Goal: Task Accomplishment & Management: Use online tool/utility

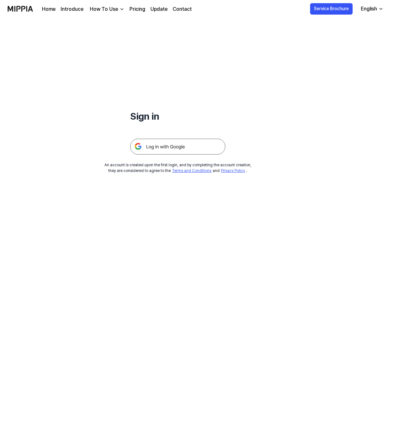
click at [191, 152] on img at bounding box center [177, 147] width 95 height 16
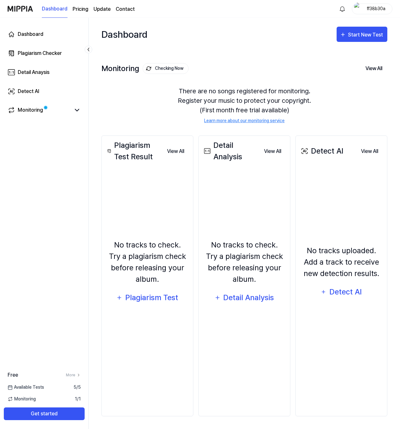
click at [189, 243] on div "Plagiarism Test Result View All Plagiarism Test Result No tracks to check. Try …" at bounding box center [147, 275] width 92 height 281
click at [52, 53] on div "Plagiarism Checker" at bounding box center [40, 53] width 44 height 8
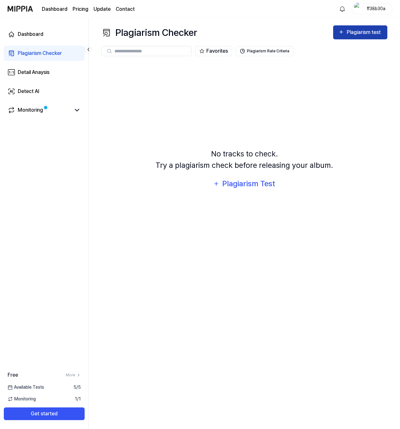
click at [342, 33] on icon "button" at bounding box center [341, 32] width 6 height 8
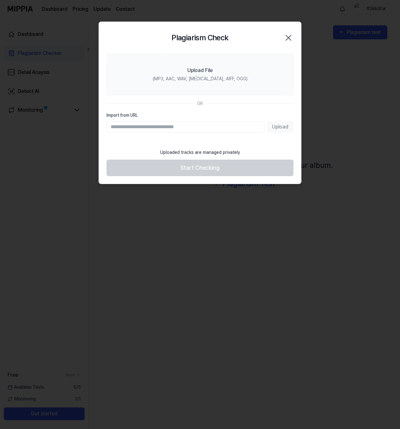
drag, startPoint x: 188, startPoint y: 123, endPoint x: 186, endPoint y: 126, distance: 3.8
click at [186, 126] on input "Import from URL" at bounding box center [186, 126] width 158 height 11
paste input "**********"
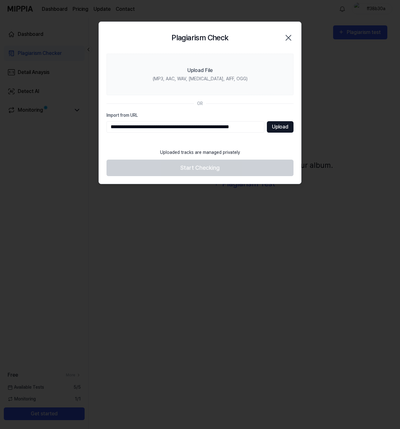
type input "**********"
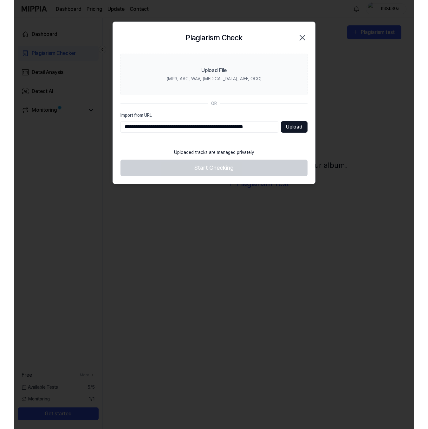
scroll to position [0, 0]
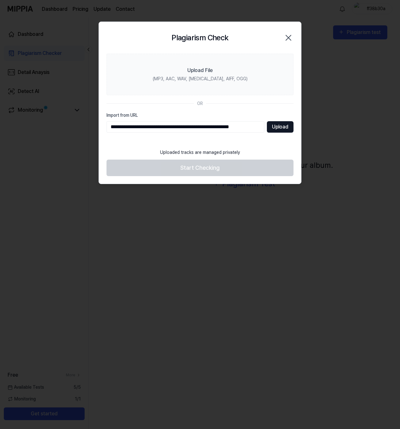
click at [273, 128] on button "Upload" at bounding box center [280, 126] width 27 height 11
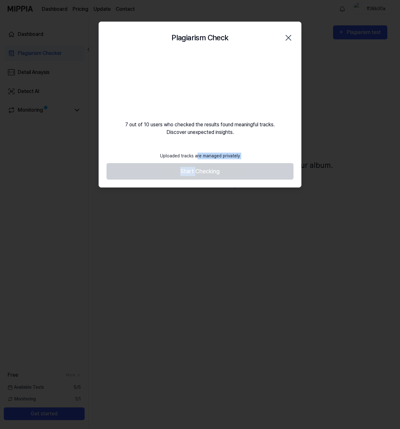
click at [196, 165] on footer "Uploaded tracks are managed privately Start Checking" at bounding box center [200, 164] width 187 height 31
click at [196, 166] on footer "Uploaded tracks are managed privately Start Checking" at bounding box center [200, 164] width 187 height 31
click at [192, 128] on div "7 out of 10 users who checked the results found meaningful tracks. Discover une…" at bounding box center [200, 95] width 202 height 82
click at [265, 52] on div "Plagiarism Check Close" at bounding box center [200, 38] width 202 height 32
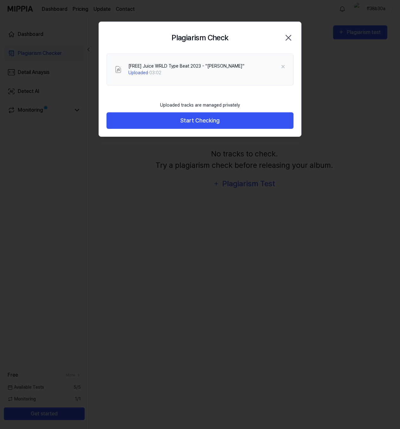
drag, startPoint x: 289, startPoint y: 34, endPoint x: 233, endPoint y: 130, distance: 111.4
click at [234, 130] on div "Plagiarism Check Close [FREE] Juice WRLD Type Beat 2023 - ''Downer'' Uploaded ·…" at bounding box center [200, 79] width 203 height 115
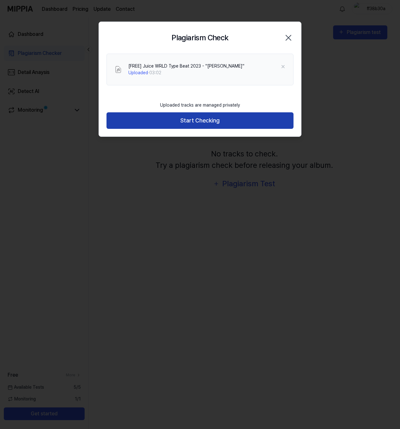
click at [235, 120] on button "Start Checking" at bounding box center [200, 120] width 187 height 17
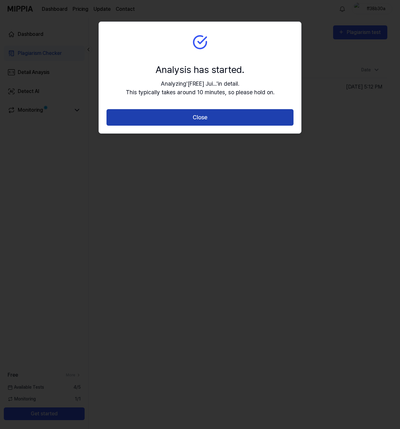
click at [230, 116] on button "Close" at bounding box center [200, 117] width 187 height 17
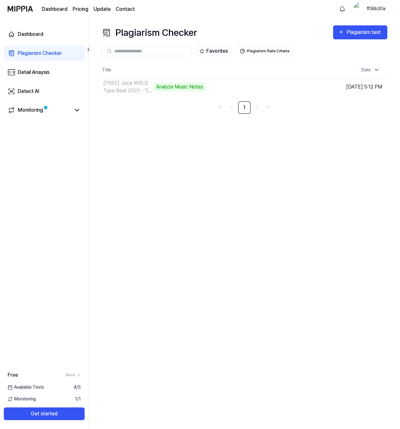
click at [356, 141] on div "Plagiarism Checker Plagiarism test Plagiarism Checker Detail Analysis Detect AI…" at bounding box center [244, 223] width 311 height 411
click at [203, 85] on div "Analyze Music Notes" at bounding box center [180, 86] width 52 height 9
click at [152, 89] on div "[FREE] Juice WRLD Type Beat 2023 - ''Downer'' Analyze Music Notes" at bounding box center [153, 86] width 104 height 15
click at [132, 87] on div "[FREE] Juice WRLD Type Beat 2023 - ''Downer''" at bounding box center [127, 86] width 49 height 15
click at [356, 86] on td "Aug 21, 2025, 5:12 PM" at bounding box center [352, 87] width 72 height 18
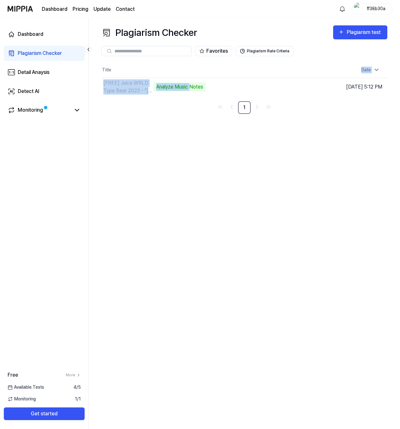
drag, startPoint x: 191, startPoint y: 86, endPoint x: 151, endPoint y: 75, distance: 41.4
click at [145, 76] on table "Title Date [FREE] Juice WRLD Type Beat 2023 - ''Downer'' Analyze Music Notes Go…" at bounding box center [244, 79] width 286 height 34
click at [149, 76] on th "Title" at bounding box center [208, 69] width 215 height 15
click at [151, 80] on div "[FREE] Juice WRLD Type Beat 2023 - ''Downer''" at bounding box center [127, 86] width 49 height 15
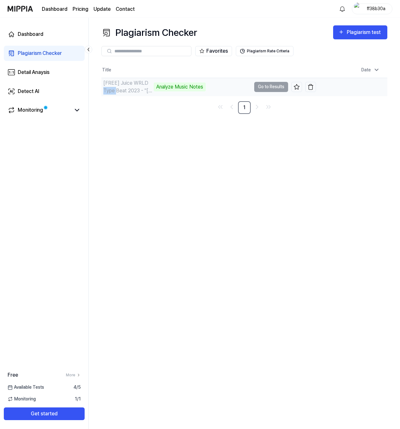
click at [149, 85] on div "[FREE] Juice WRLD Type Beat 2023 - ''Downer''" at bounding box center [127, 86] width 49 height 15
click at [142, 82] on div "[FREE] Juice WRLD Type Beat 2023 - ''Downer''" at bounding box center [127, 86] width 49 height 15
click at [142, 81] on div "[FREE] Juice WRLD Type Beat 2023 - ''Downer''" at bounding box center [127, 86] width 49 height 15
click at [148, 83] on div "[FREE] Juice WRLD Type Beat 2023 - ''Downer''" at bounding box center [127, 86] width 49 height 15
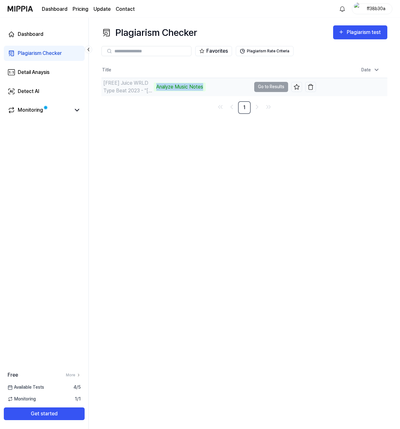
drag, startPoint x: 157, startPoint y: 89, endPoint x: 203, endPoint y: 88, distance: 46.0
click at [203, 88] on div "Analyze Music Notes" at bounding box center [180, 86] width 52 height 9
drag, startPoint x: 203, startPoint y: 88, endPoint x: 196, endPoint y: 89, distance: 7.7
click at [202, 88] on div "Analyze Music Notes" at bounding box center [180, 86] width 52 height 9
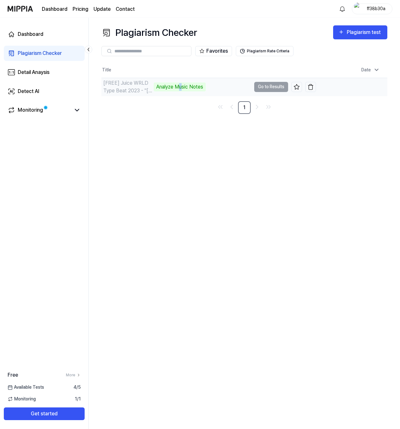
click at [180, 86] on div "Analyze Music Notes" at bounding box center [180, 86] width 52 height 9
click at [185, 91] on div "[FREE] Juice WRLD Type Beat 2023 - ''Downer'' Analyze Music Notes" at bounding box center [153, 86] width 104 height 15
drag, startPoint x: 185, startPoint y: 91, endPoint x: 205, endPoint y: 101, distance: 21.7
click at [187, 95] on div "[FREE] Juice WRLD Type Beat 2023 - ''Downer'' Analyze Music Notes" at bounding box center [208, 87] width 215 height 18
click at [221, 91] on div "[FREE] Juice WRLD Type Beat 2023 - ''Downer'' Analyze Music Notes" at bounding box center [176, 87] width 150 height 18
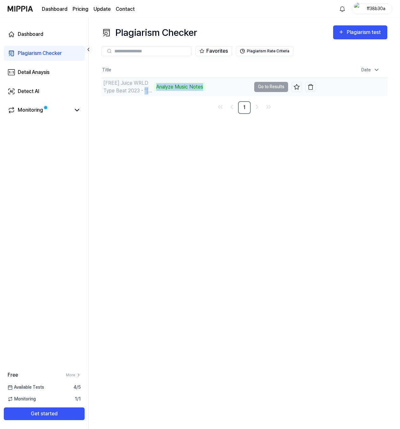
drag, startPoint x: 204, startPoint y: 87, endPoint x: 141, endPoint y: 92, distance: 63.0
click at [141, 92] on div "[FREE] Juice WRLD Type Beat 2023 - ''Downer'' Analyze Music Notes" at bounding box center [176, 87] width 150 height 18
click at [141, 92] on div "[FREE] Juice WRLD Type Beat 2023 - ''Downer''" at bounding box center [127, 86] width 49 height 15
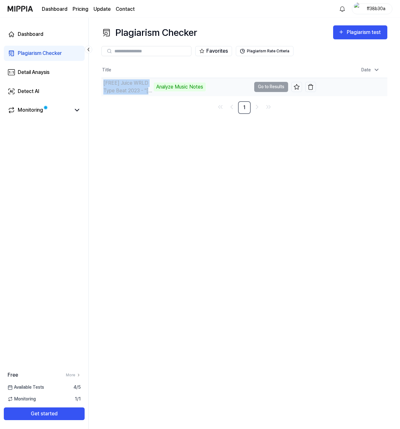
click at [141, 90] on div "[FREE] Juice WRLD Type Beat 2023 - ''Downer''" at bounding box center [127, 86] width 49 height 15
click at [169, 90] on div "Analyze Music Notes" at bounding box center [180, 86] width 52 height 9
click at [220, 89] on div "11%" at bounding box center [222, 86] width 14 height 9
click at [216, 81] on div "[FREE] Juice WRLD Type Beat 2023 - ''Downer''" at bounding box center [176, 87] width 150 height 18
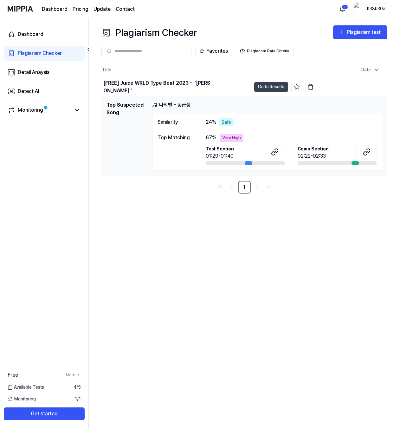
drag, startPoint x: 248, startPoint y: 165, endPoint x: 257, endPoint y: 165, distance: 8.6
click at [257, 165] on div "Similarity 24 % Safe Top Matching 67 % Very High Test Section 01:29-01:40 Comp …" at bounding box center [267, 141] width 230 height 57
drag, startPoint x: 250, startPoint y: 164, endPoint x: 237, endPoint y: 159, distance: 13.7
click at [239, 160] on div "Test Section 01:29-01:40" at bounding box center [245, 155] width 79 height 19
click at [219, 138] on div "67 % Very High" at bounding box center [291, 138] width 171 height 8
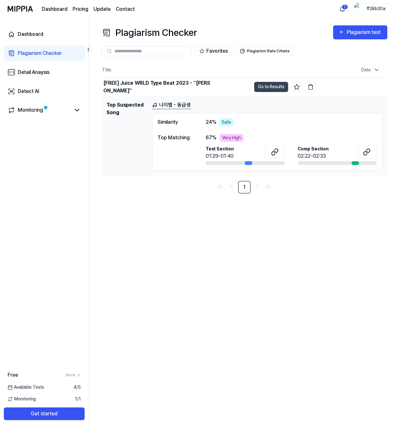
click at [188, 137] on div "Top Matching" at bounding box center [176, 138] width 36 height 8
click at [173, 107] on link "나의별 - 동급생" at bounding box center [171, 105] width 39 height 8
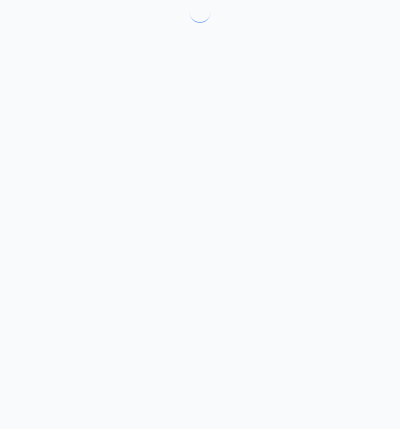
click at [173, 106] on div at bounding box center [200, 214] width 400 height 429
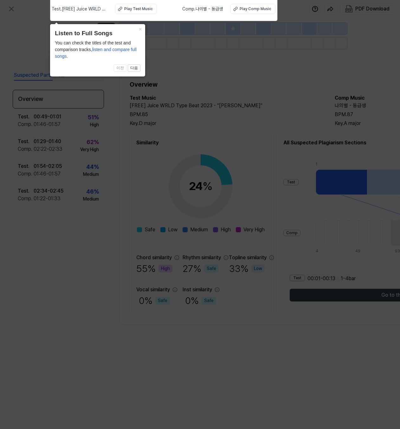
click button "×" at bounding box center [140, 28] width 10 height 9
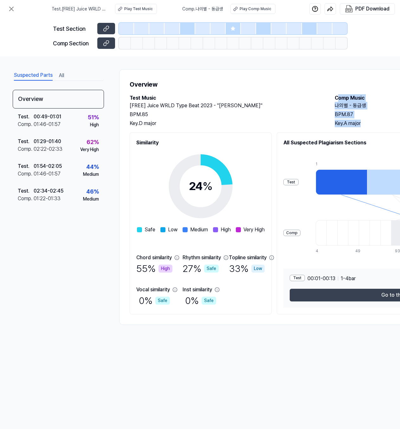
drag, startPoint x: 337, startPoint y: 101, endPoint x: 363, endPoint y: 123, distance: 34.2
drag, startPoint x: 335, startPoint y: 105, endPoint x: 354, endPoint y: 116, distance: 22.3
click at [354, 116] on div "Test Music [FREE] Juice WRLD Type Beat 2023 - ''Downer'' BPM. 85 Key. D major C…" at bounding box center [329, 110] width 398 height 33
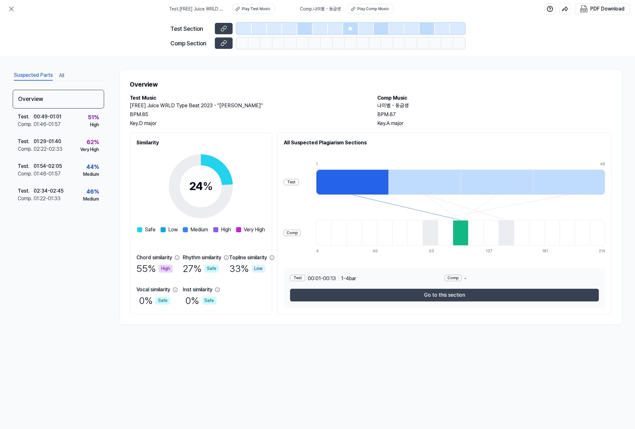
click at [400, 179] on div at bounding box center [424, 181] width 72 height 25
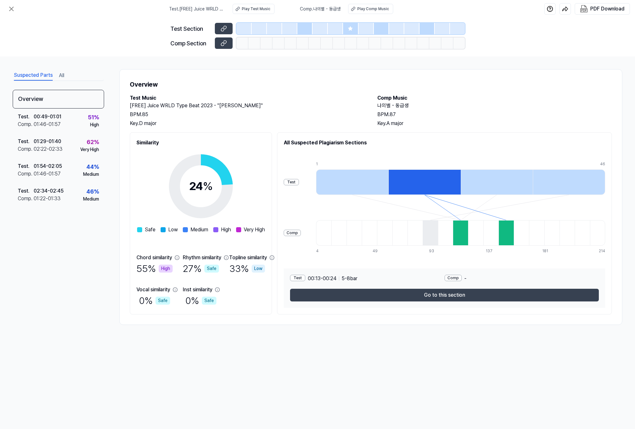
click at [388, 180] on div at bounding box center [352, 181] width 72 height 25
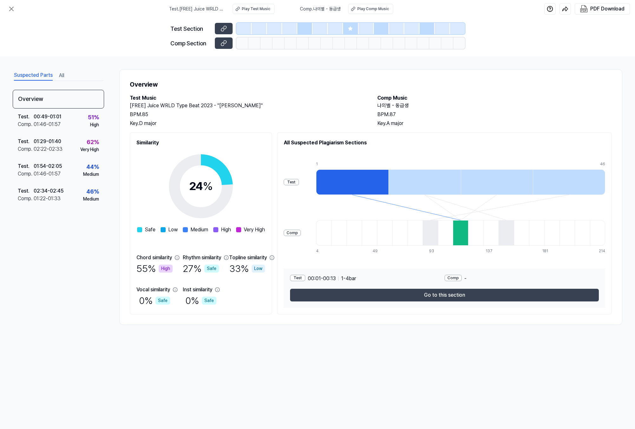
click at [400, 188] on div at bounding box center [424, 181] width 72 height 25
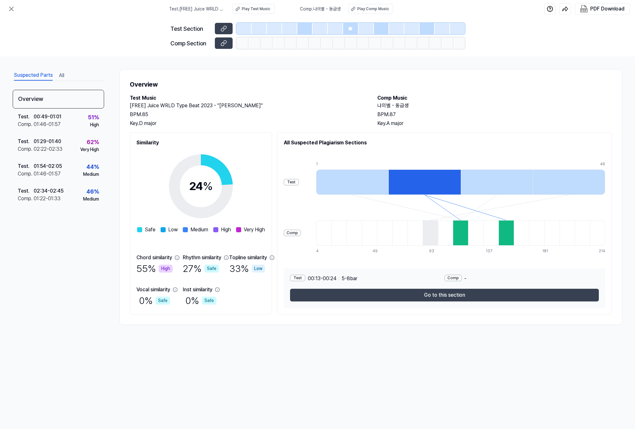
click at [400, 175] on div at bounding box center [496, 181] width 72 height 25
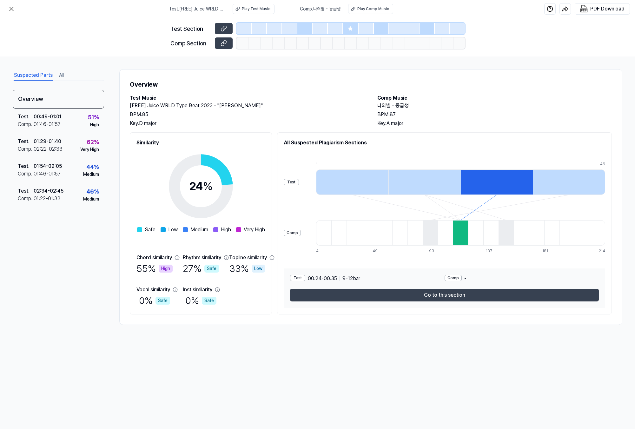
click at [400, 174] on div at bounding box center [568, 181] width 72 height 25
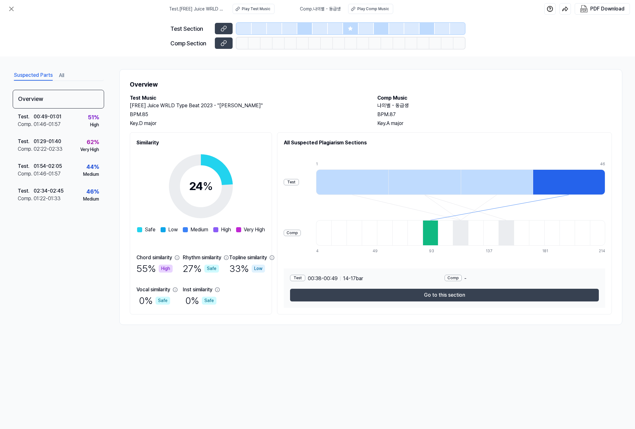
click at [400, 181] on div at bounding box center [496, 181] width 72 height 25
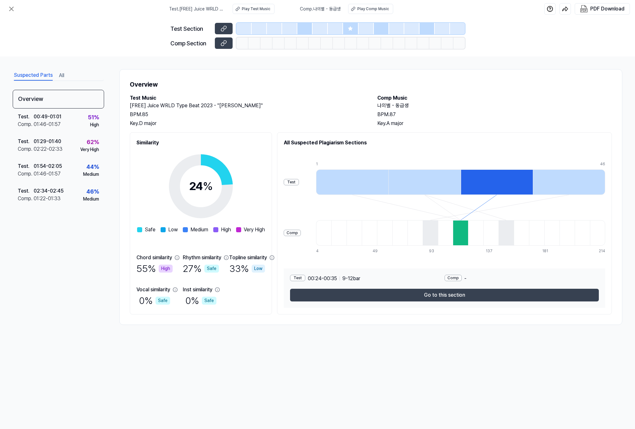
click at [400, 191] on div at bounding box center [424, 181] width 72 height 25
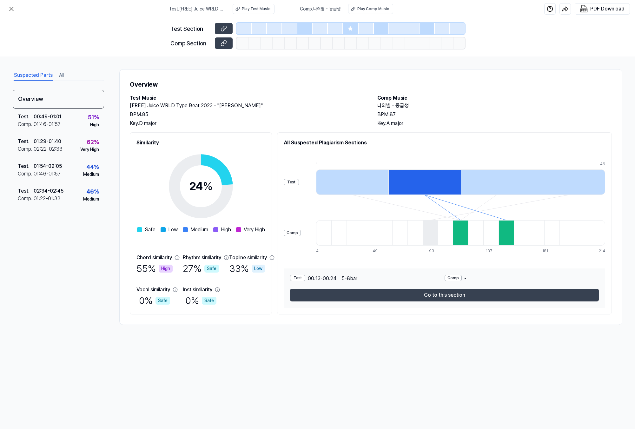
click at [383, 191] on div at bounding box center [352, 181] width 72 height 25
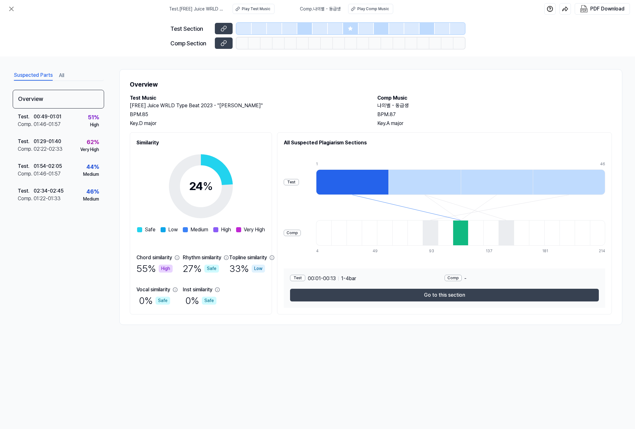
drag, startPoint x: 430, startPoint y: 162, endPoint x: 438, endPoint y: 166, distance: 8.8
click at [400, 162] on div "1 13 24 35 46" at bounding box center [460, 164] width 289 height 6
click at [400, 176] on div at bounding box center [424, 181] width 72 height 25
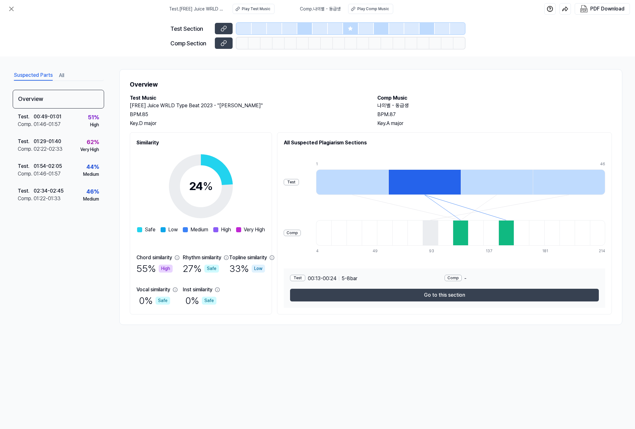
click at [400, 173] on div at bounding box center [496, 181] width 72 height 25
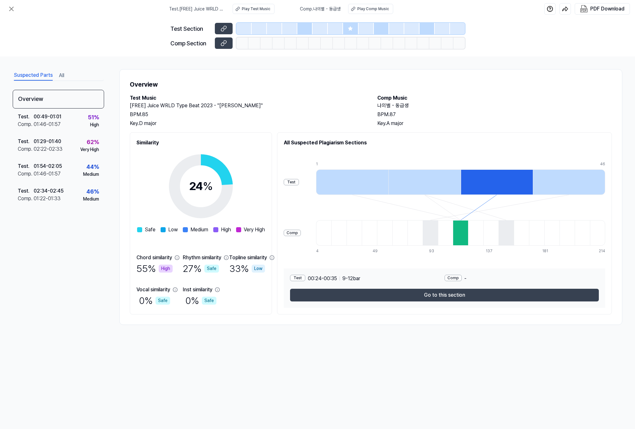
click at [400, 176] on div at bounding box center [568, 181] width 72 height 25
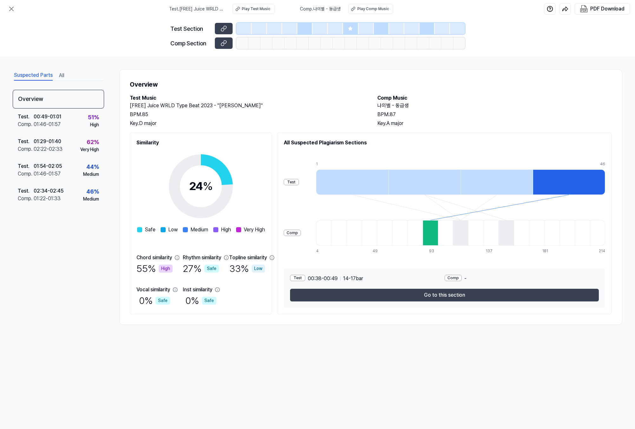
click at [400, 290] on button "Go to this section" at bounding box center [444, 295] width 309 height 13
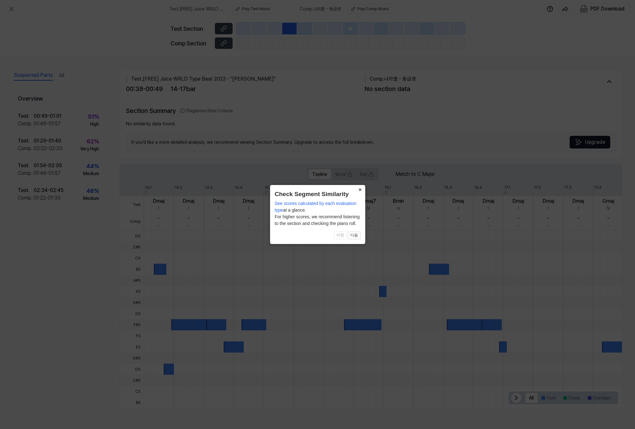
click at [363, 192] on button "×" at bounding box center [360, 189] width 10 height 9
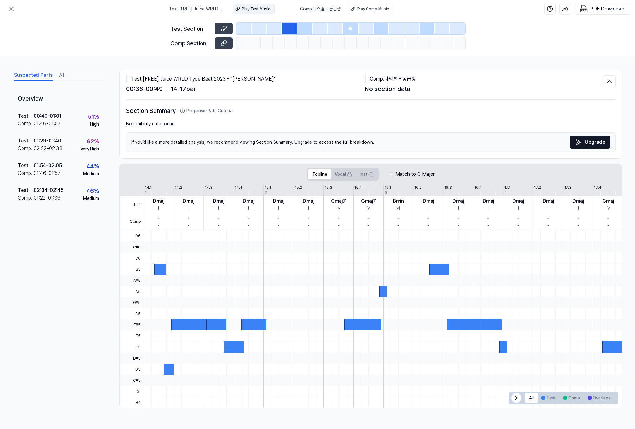
click at [249, 9] on div "Play Test Music" at bounding box center [256, 9] width 29 height 6
drag, startPoint x: 311, startPoint y: 6, endPoint x: 311, endPoint y: 12, distance: 6.4
click at [311, 9] on span "Comp . 나의별 - 동급생" at bounding box center [320, 9] width 41 height 7
click at [311, 12] on span "Comp . 나의별 - 동급생" at bounding box center [320, 9] width 41 height 7
click at [360, 9] on div "Play Comp Music" at bounding box center [373, 9] width 32 height 6
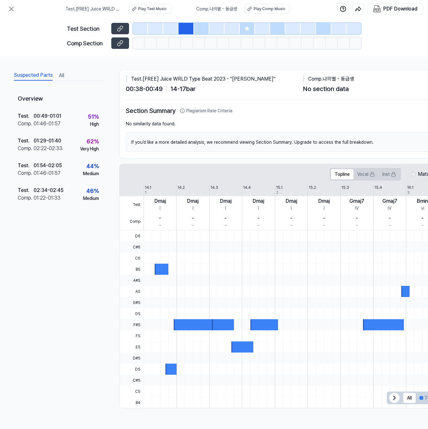
click at [103, 11] on span "Test . [FREE] Juice WRLD Type Beat 2023 - ''Downer''" at bounding box center [94, 9] width 56 height 7
click at [103, 7] on span "Test . [FREE] Juice WRLD Type Beat 2023 - ''Downer''" at bounding box center [94, 9] width 56 height 7
click at [7, 8] on button at bounding box center [11, 9] width 13 height 13
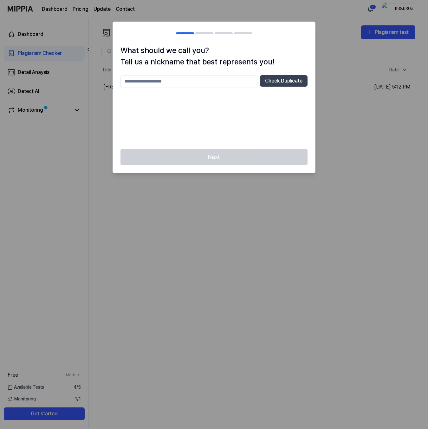
click at [319, 51] on div at bounding box center [214, 214] width 428 height 429
click at [318, 33] on div at bounding box center [214, 214] width 428 height 429
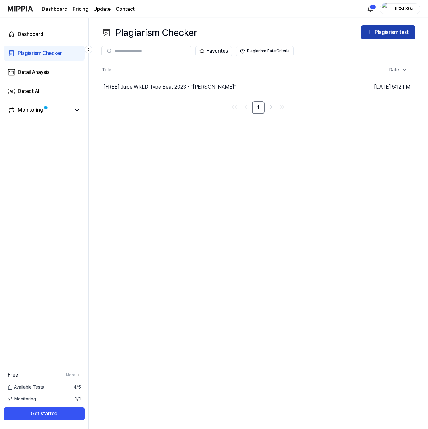
click at [376, 33] on div "Plagiarism test" at bounding box center [393, 32] width 36 height 8
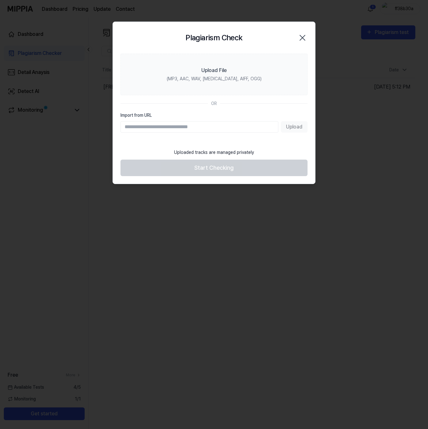
click at [187, 125] on input "Import from URL" at bounding box center [200, 126] width 158 height 11
type input "**********"
click at [294, 123] on button "Upload" at bounding box center [294, 126] width 27 height 11
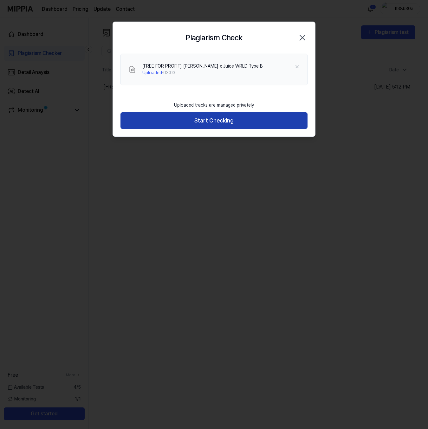
drag, startPoint x: 303, startPoint y: 39, endPoint x: 244, endPoint y: 120, distance: 100.2
click at [245, 118] on div "Plagiarism Check Close [FREE FOR PROFIT] Trippie Redd x Juice WRLD Type B Uploa…" at bounding box center [214, 79] width 203 height 115
click at [244, 120] on button "Start Checking" at bounding box center [214, 120] width 187 height 17
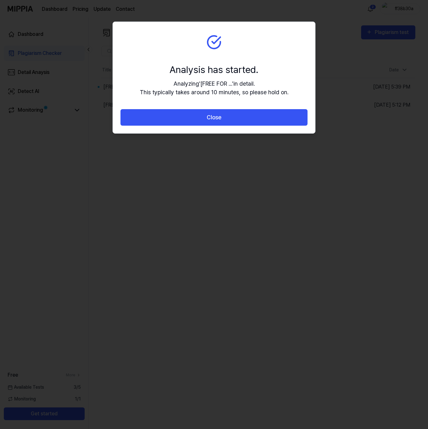
click at [119, 73] on section "Analysis has started. Analyzing ' [FREE FOR ... ' in detail. This typically tak…" at bounding box center [214, 65] width 202 height 87
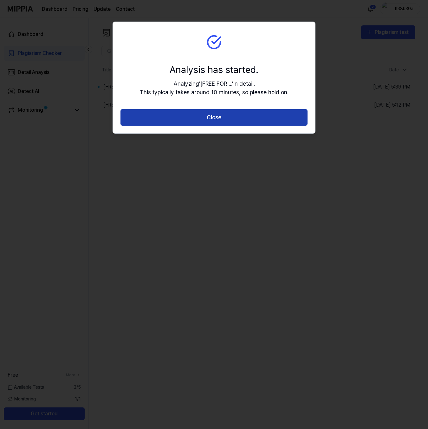
drag, startPoint x: 161, startPoint y: 107, endPoint x: 162, endPoint y: 119, distance: 11.8
click at [161, 108] on section "Analysis has started. Analyzing ' [FREE FOR ... ' in detail. This typically tak…" at bounding box center [214, 65] width 202 height 87
click at [162, 123] on button "Close" at bounding box center [214, 117] width 187 height 17
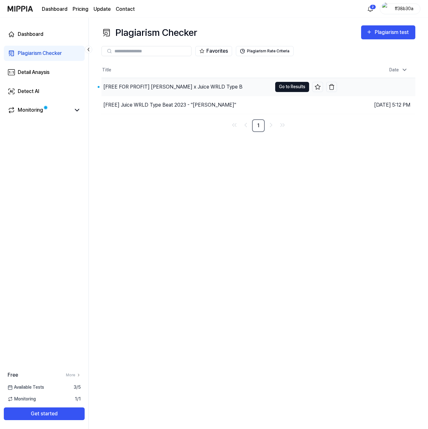
click at [288, 86] on button "Go to Results" at bounding box center [292, 87] width 34 height 10
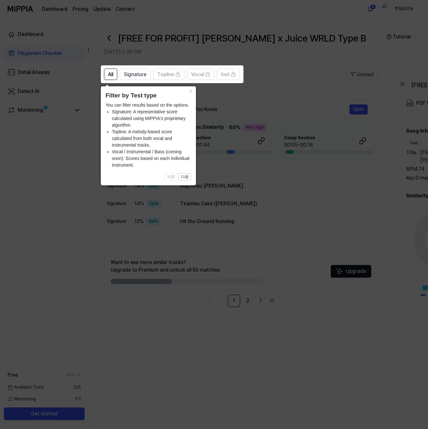
click at [262, 107] on icon at bounding box center [214, 214] width 428 height 429
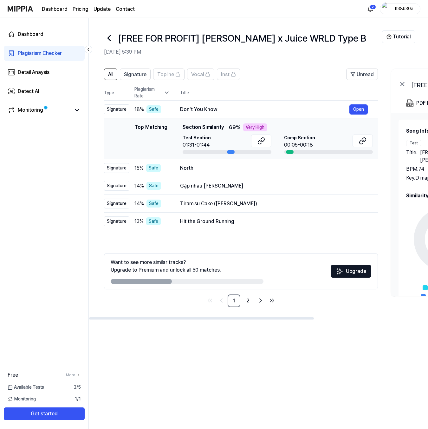
click at [248, 126] on div "Very High" at bounding box center [255, 127] width 24 height 8
click at [262, 140] on icon at bounding box center [262, 141] width 8 height 8
click at [357, 140] on button at bounding box center [363, 140] width 20 height 13
click at [261, 137] on button at bounding box center [261, 140] width 20 height 13
click at [358, 143] on button at bounding box center [363, 140] width 20 height 13
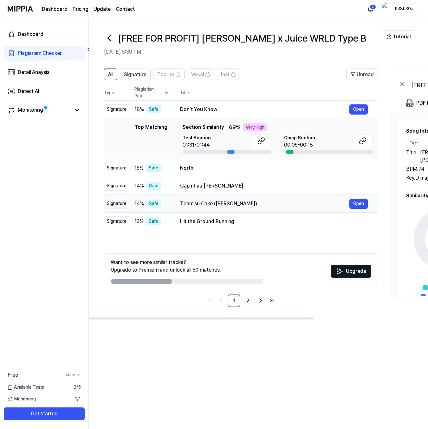
click at [217, 207] on div "Tiramisu Cake (티라미수 케익) Open" at bounding box center [274, 204] width 188 height 10
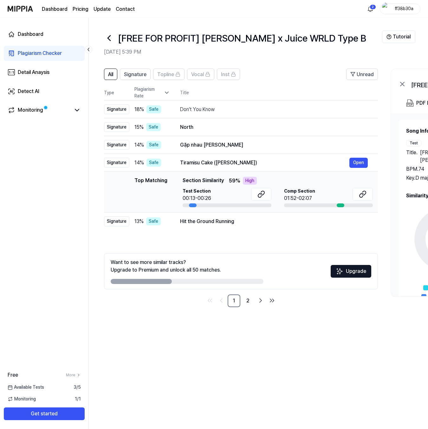
click at [109, 36] on icon at bounding box center [109, 38] width 3 height 5
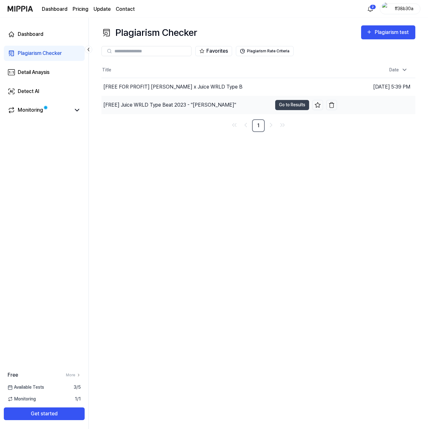
click at [199, 102] on div "[FREE] Juice WRLD Type Beat 2023 - ''Downer''" at bounding box center [169, 105] width 133 height 8
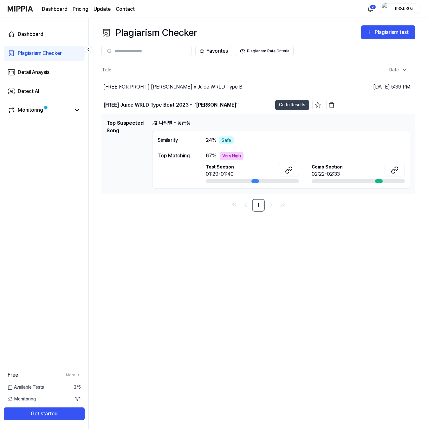
click at [237, 157] on div "Very High" at bounding box center [232, 156] width 24 height 8
click at [228, 156] on div "Very High" at bounding box center [232, 156] width 24 height 8
click at [292, 173] on icon at bounding box center [289, 170] width 8 height 8
click at [132, 121] on h1 "Top Suspected Song" at bounding box center [127, 153] width 41 height 69
click at [285, 103] on button "Go to Results" at bounding box center [292, 105] width 34 height 10
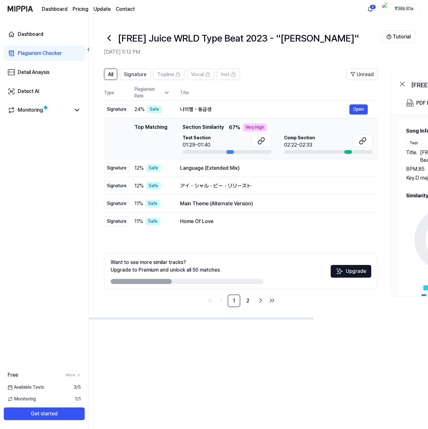
click at [226, 137] on div "Test Section 01:29-01:40" at bounding box center [227, 141] width 89 height 14
click at [258, 141] on icon at bounding box center [262, 141] width 8 height 8
click at [353, 143] on button at bounding box center [363, 140] width 20 height 13
click at [256, 137] on button at bounding box center [261, 140] width 20 height 13
